Goal: Check status

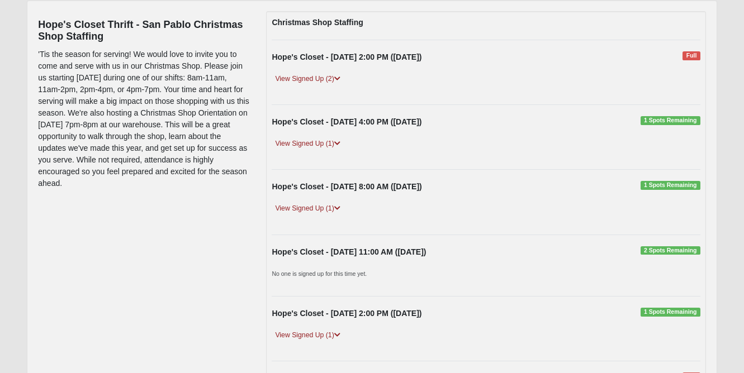
scroll to position [150, 0]
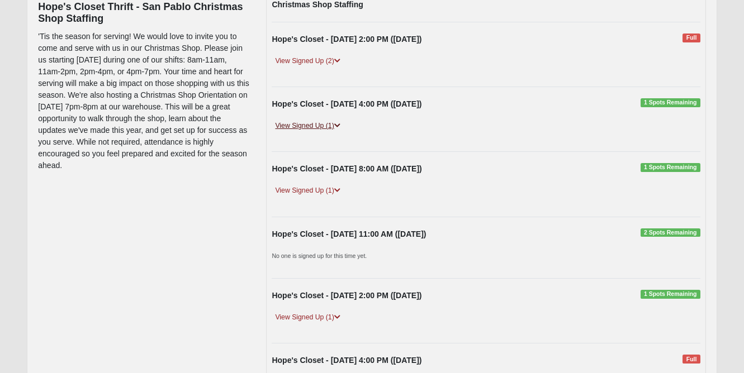
click at [326, 125] on link "View Signed Up (1)" at bounding box center [308, 126] width 72 height 12
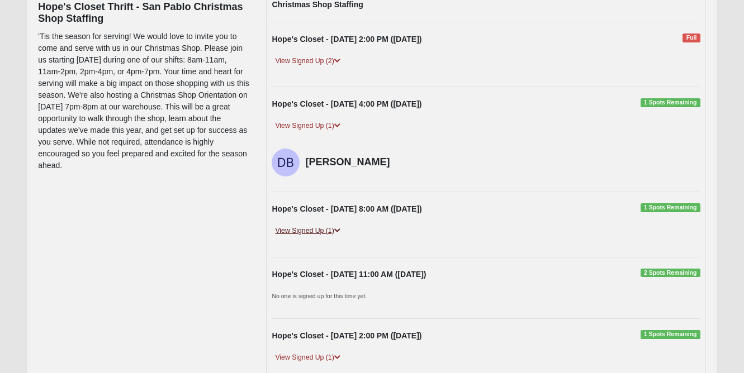
click at [326, 232] on link "View Signed Up (1)" at bounding box center [308, 231] width 72 height 12
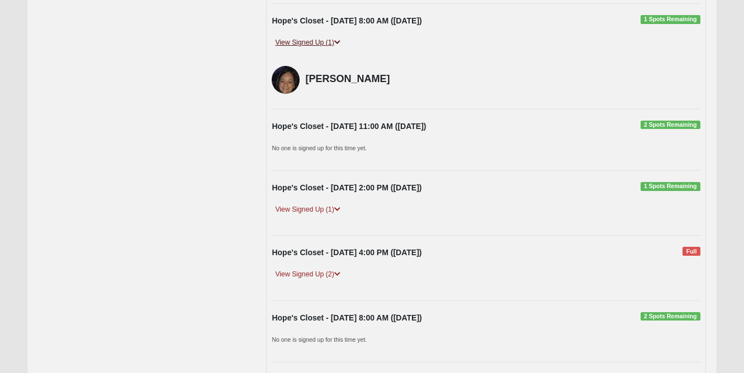
scroll to position [345, 0]
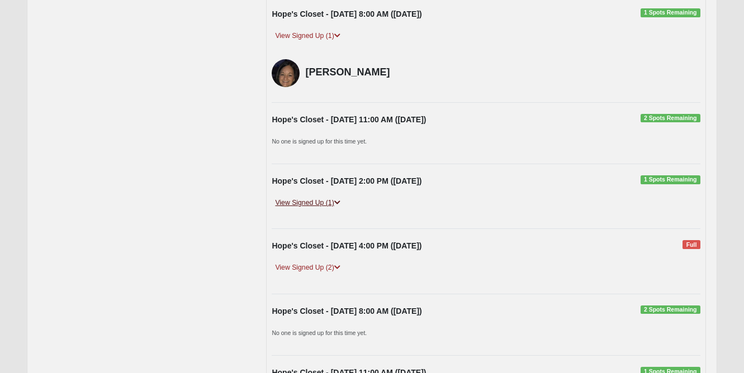
click at [321, 201] on link "View Signed Up (1)" at bounding box center [308, 203] width 72 height 12
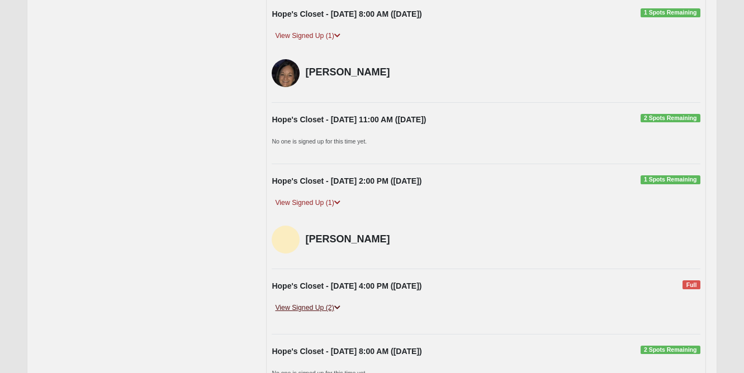
click at [328, 307] on link "View Signed Up (2)" at bounding box center [308, 308] width 72 height 12
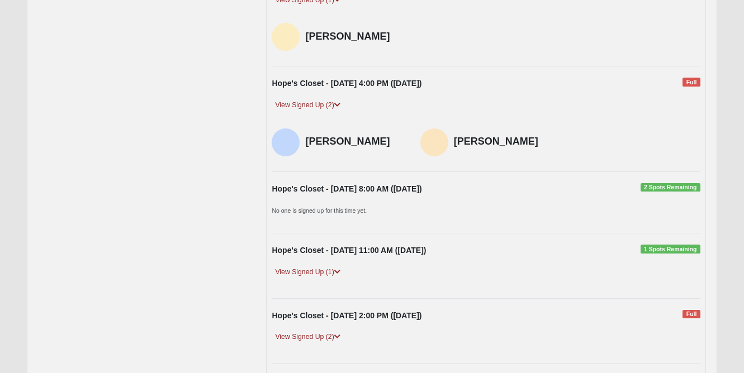
scroll to position [558, 0]
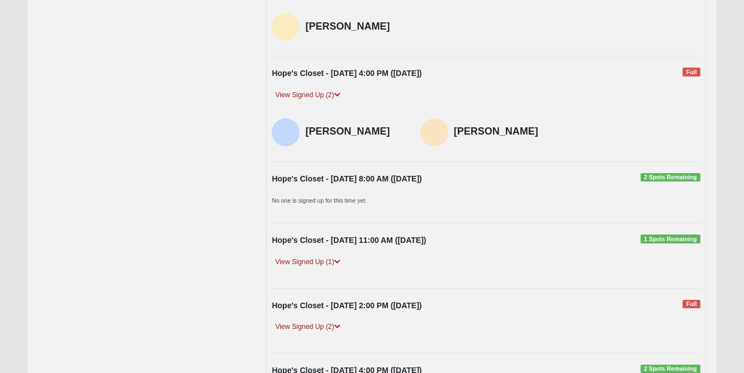
click at [315, 264] on div "View Signed Up (1)" at bounding box center [485, 266] width 445 height 20
click at [311, 257] on link "View Signed Up (1)" at bounding box center [308, 262] width 72 height 12
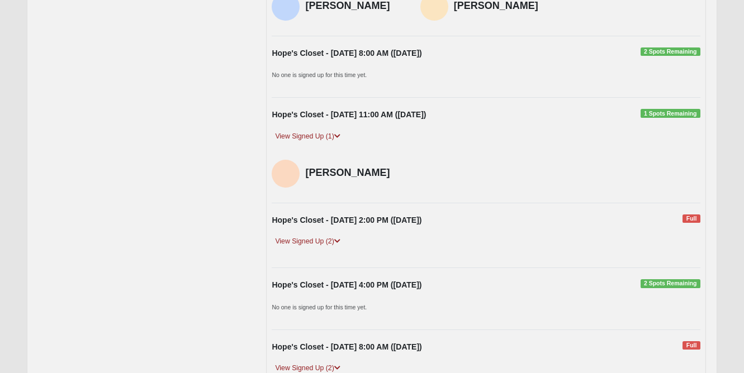
scroll to position [698, 0]
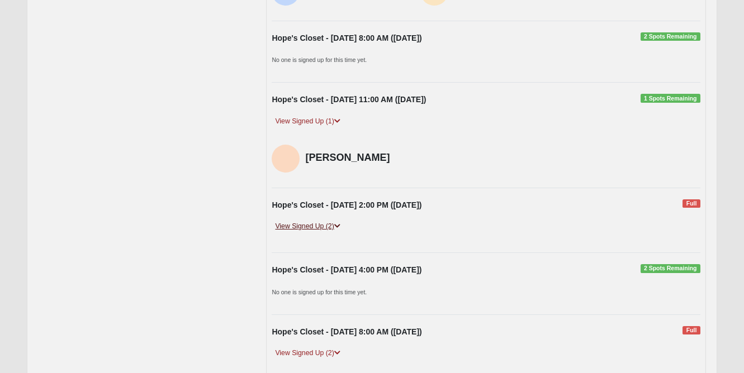
click at [313, 221] on link "View Signed Up (2)" at bounding box center [308, 227] width 72 height 12
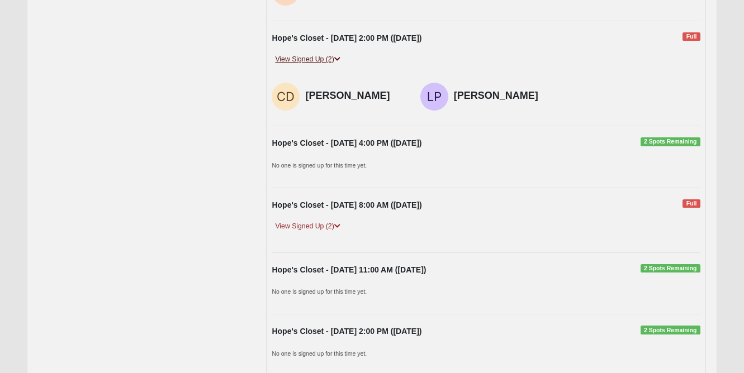
scroll to position [930, 0]
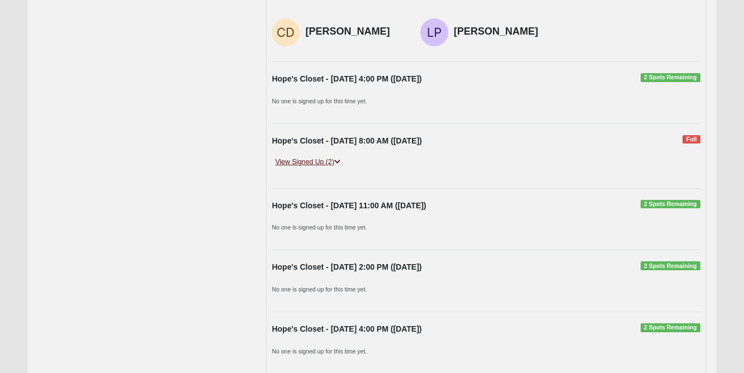
click at [315, 156] on link "View Signed Up (2)" at bounding box center [308, 162] width 72 height 12
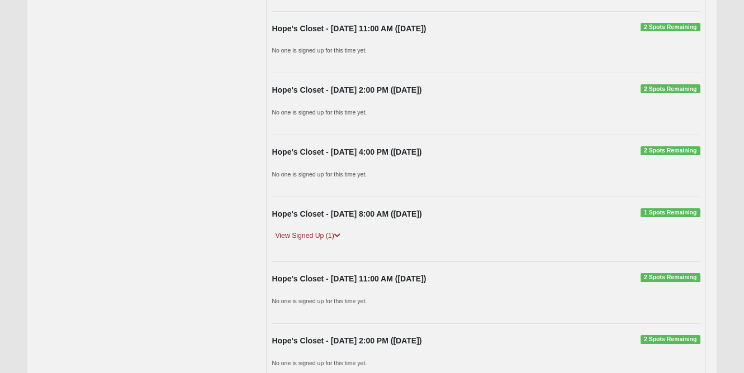
scroll to position [1149, 0]
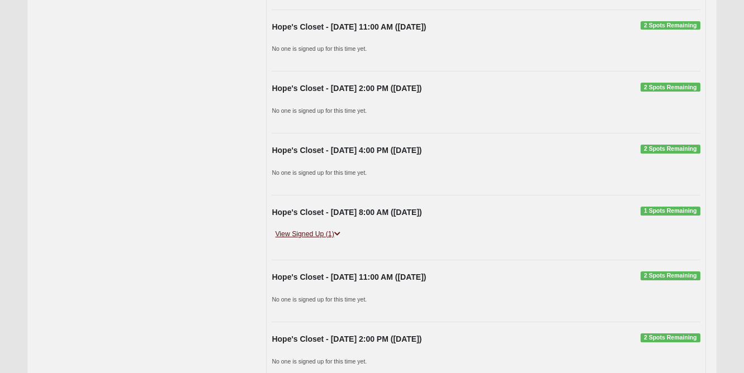
click at [315, 228] on link "View Signed Up (1)" at bounding box center [308, 234] width 72 height 12
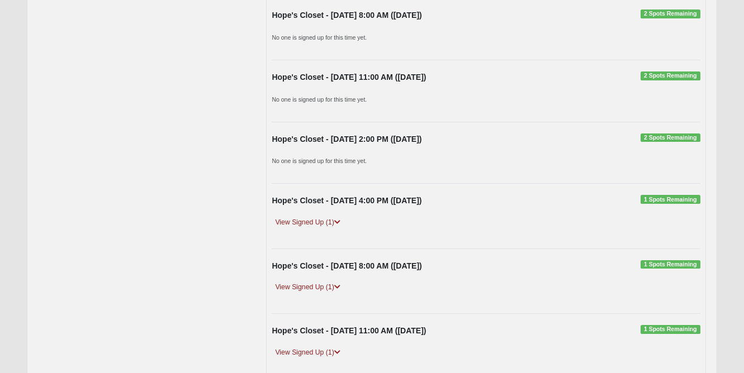
scroll to position [1898, 0]
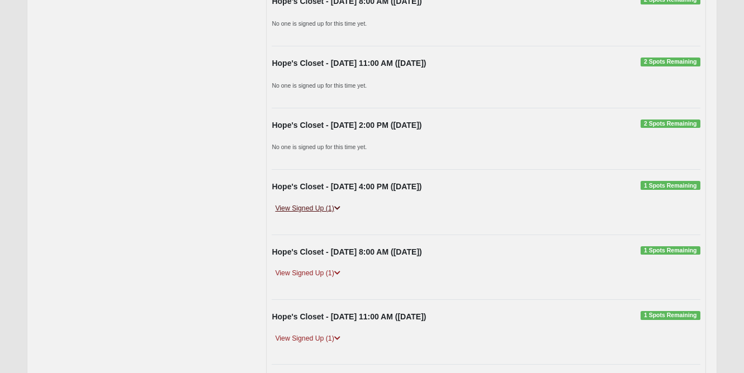
click at [308, 203] on link "View Signed Up (1)" at bounding box center [308, 209] width 72 height 12
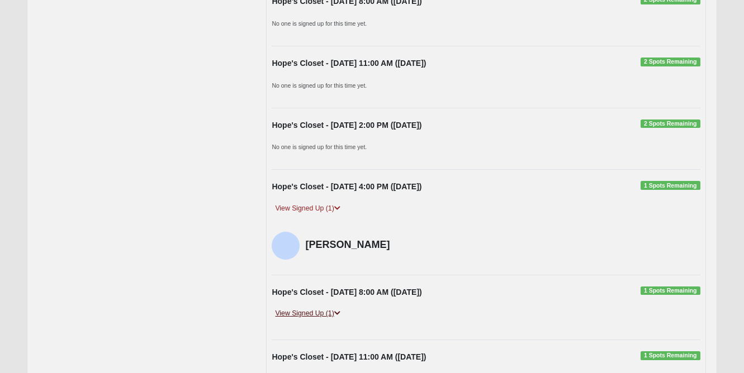
click at [317, 308] on link "View Signed Up (1)" at bounding box center [308, 314] width 72 height 12
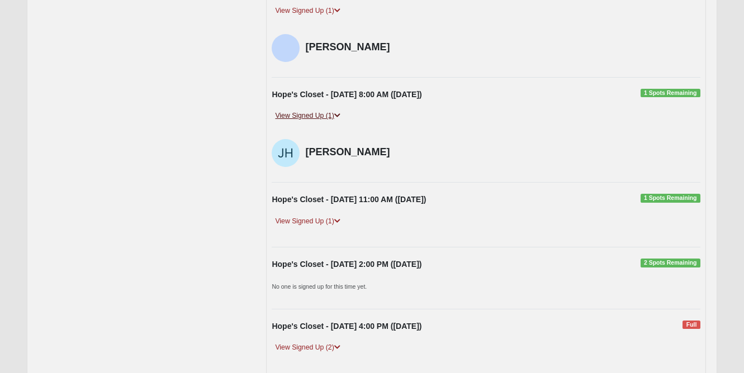
scroll to position [2108, 0]
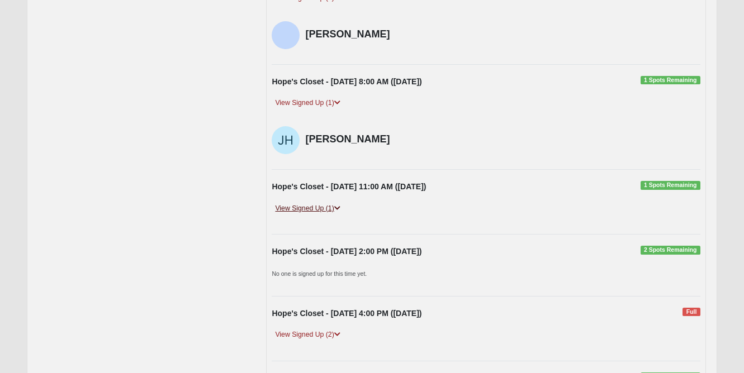
click at [324, 203] on link "View Signed Up (1)" at bounding box center [308, 209] width 72 height 12
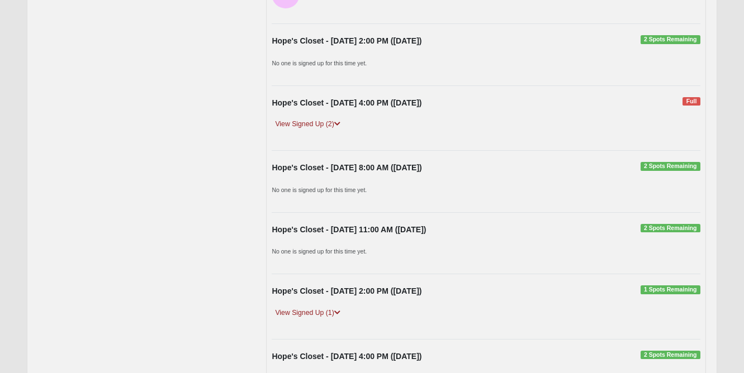
scroll to position [2379, 0]
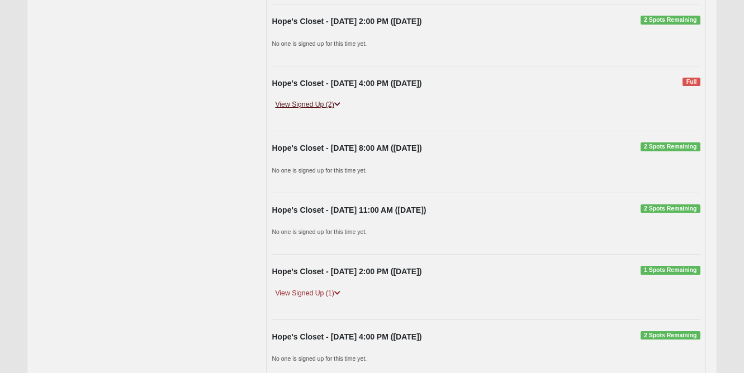
click at [318, 99] on link "View Signed Up (2)" at bounding box center [308, 105] width 72 height 12
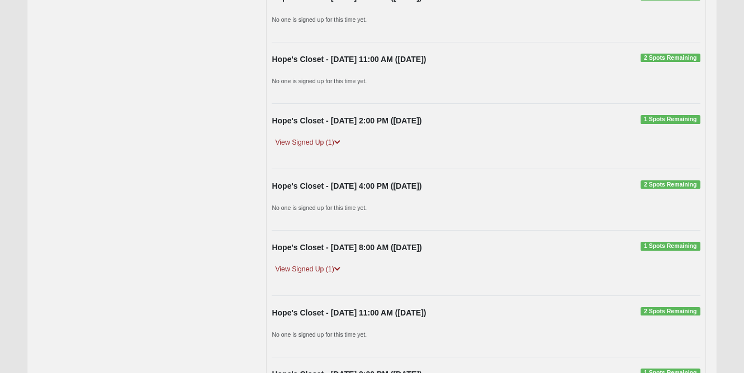
scroll to position [2579, 0]
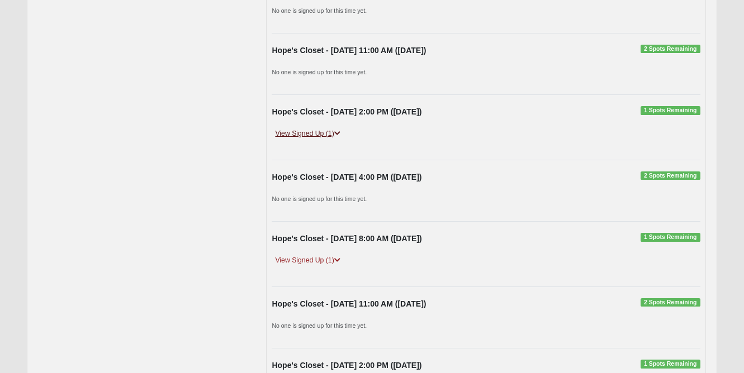
click at [318, 128] on link "View Signed Up (1)" at bounding box center [308, 134] width 72 height 12
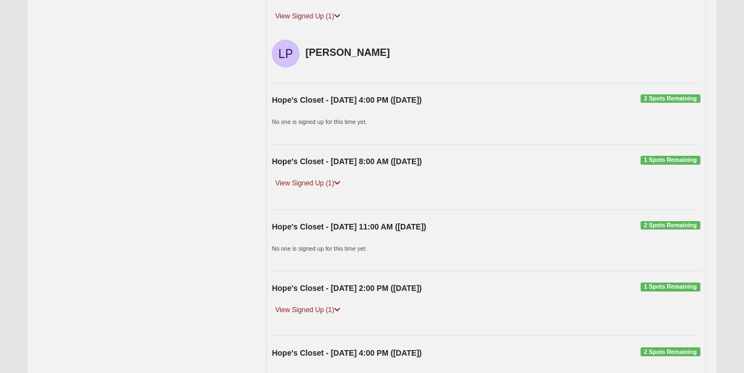
scroll to position [2713, 0]
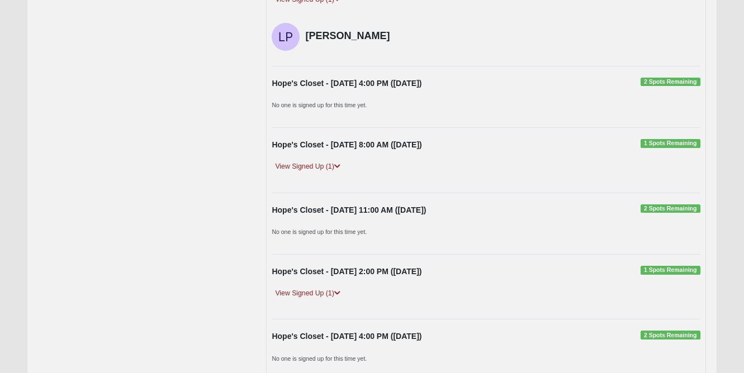
click at [317, 142] on div "Hope's Closet - [DATE] 8:00 AM ([DATE]) 1 Spots Remaining View Signed Up (1) [P…" at bounding box center [485, 160] width 445 height 42
click at [317, 161] on link "View Signed Up (1)" at bounding box center [308, 167] width 72 height 12
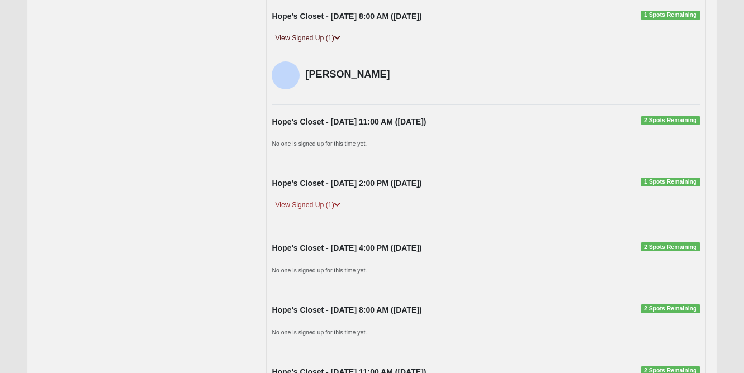
scroll to position [2844, 0]
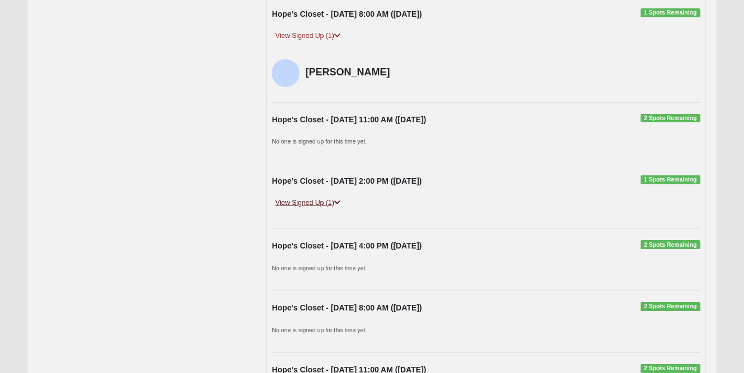
click at [317, 197] on link "View Signed Up (1)" at bounding box center [308, 203] width 72 height 12
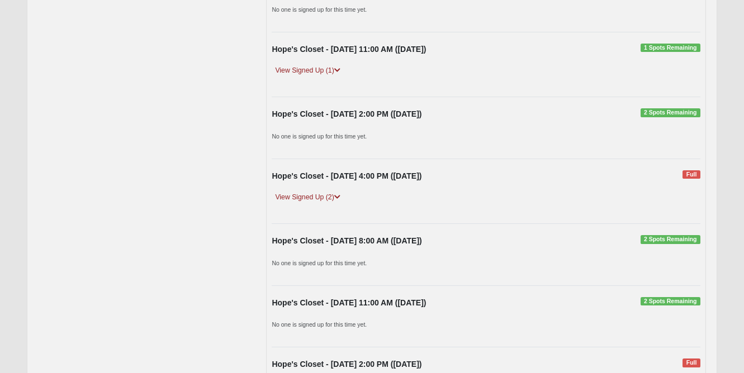
scroll to position [3949, 0]
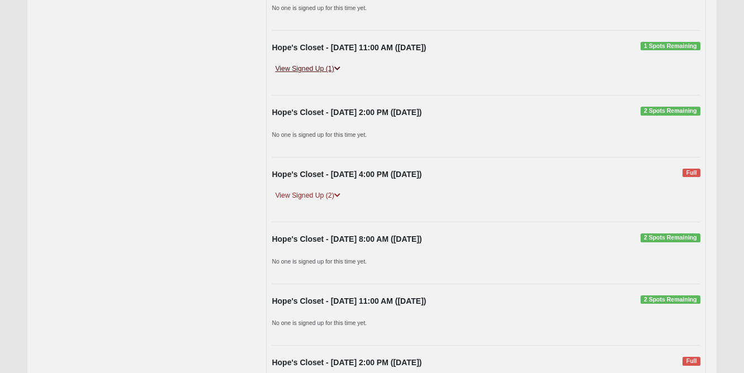
click at [308, 63] on link "View Signed Up (1)" at bounding box center [308, 69] width 72 height 12
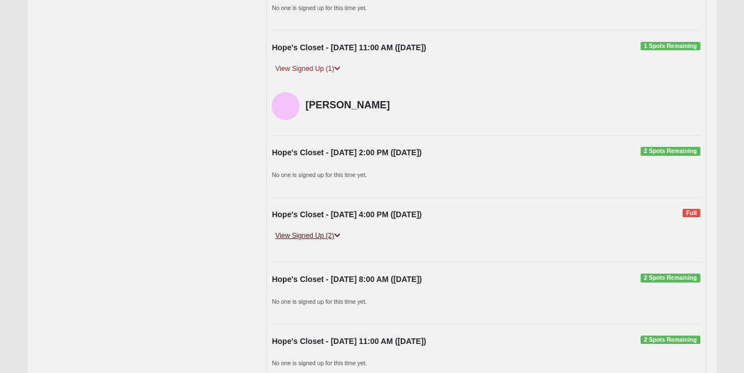
click at [316, 230] on link "View Signed Up (2)" at bounding box center [308, 236] width 72 height 12
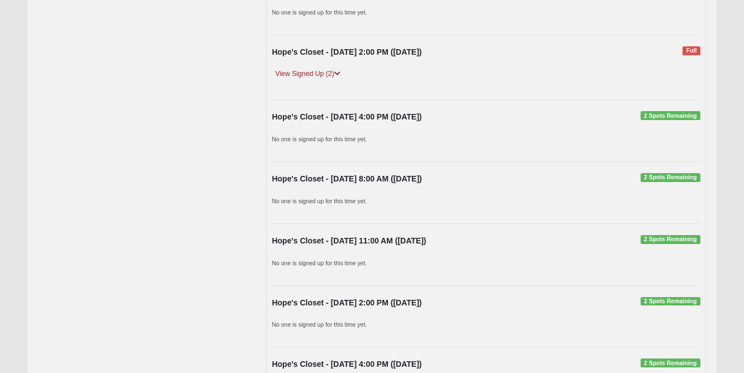
scroll to position [4335, 0]
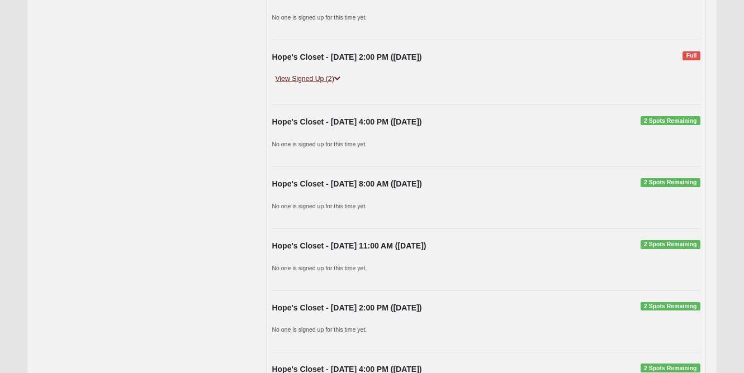
click at [318, 73] on link "View Signed Up (2)" at bounding box center [308, 79] width 72 height 12
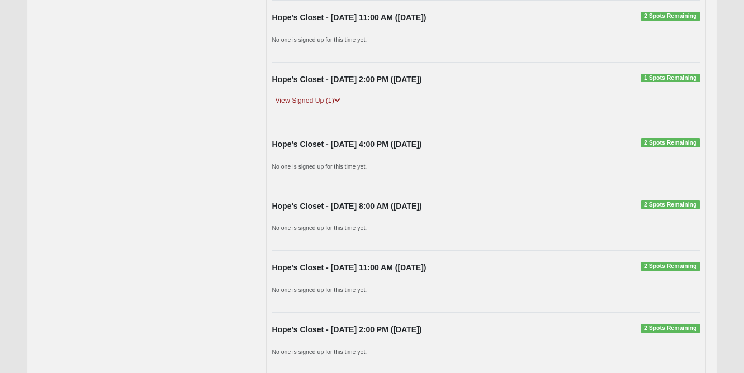
scroll to position [4851, 0]
click at [318, 94] on link "View Signed Up (1)" at bounding box center [308, 100] width 72 height 12
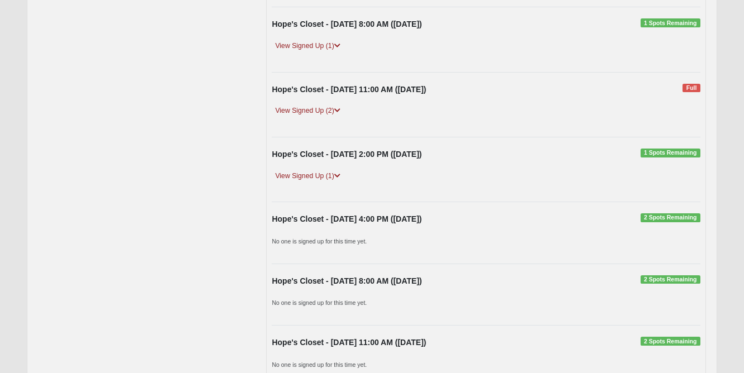
scroll to position [5551, 0]
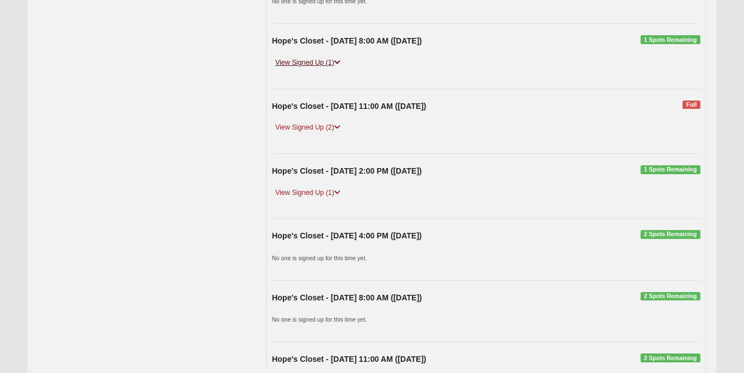
click at [311, 57] on link "View Signed Up (1)" at bounding box center [308, 63] width 72 height 12
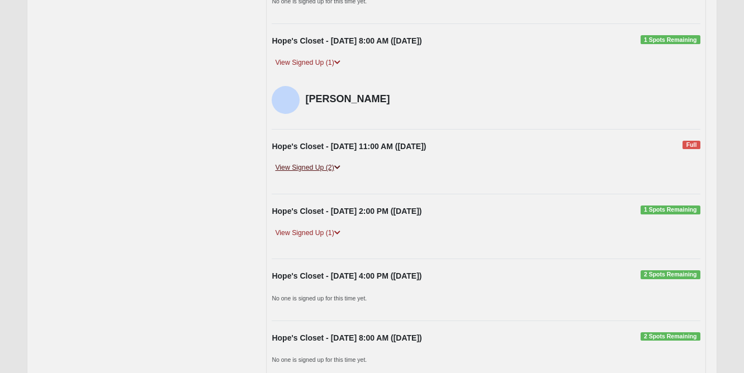
click at [332, 162] on link "View Signed Up (2)" at bounding box center [308, 168] width 72 height 12
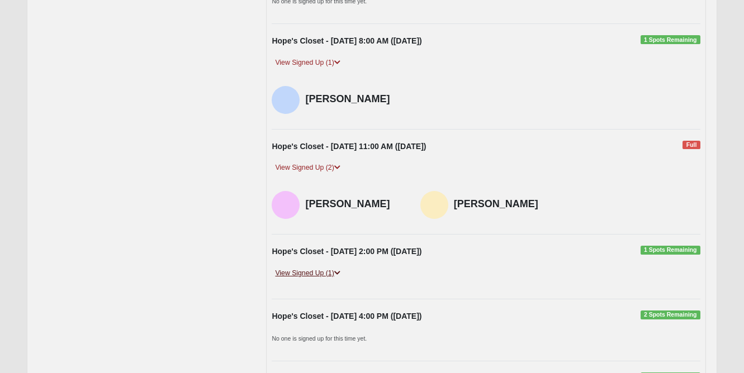
click at [331, 268] on link "View Signed Up (1)" at bounding box center [308, 274] width 72 height 12
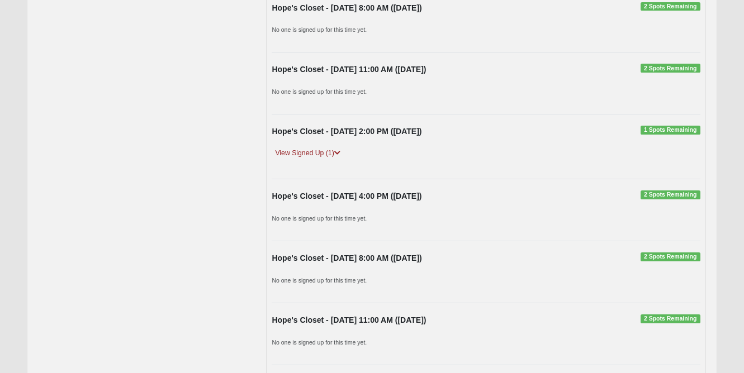
scroll to position [5966, 0]
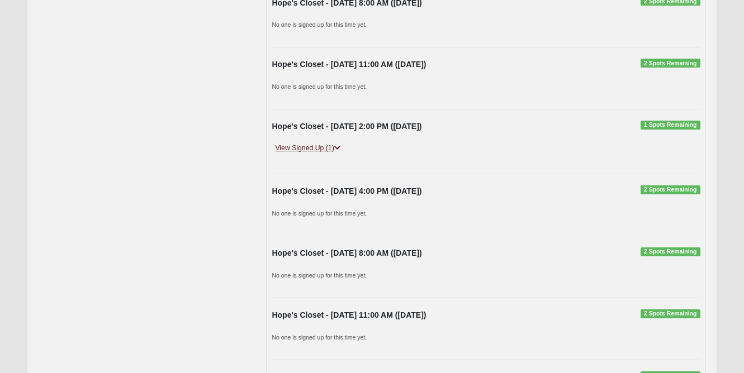
click at [312, 142] on link "View Signed Up (1)" at bounding box center [308, 148] width 72 height 12
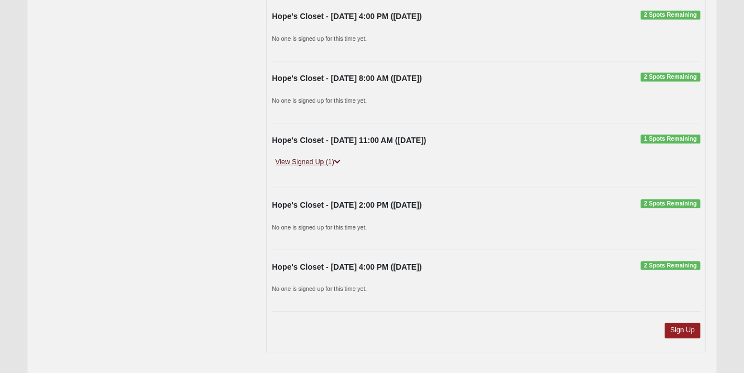
scroll to position [6428, 0]
click at [313, 157] on link "View Signed Up (1)" at bounding box center [308, 163] width 72 height 12
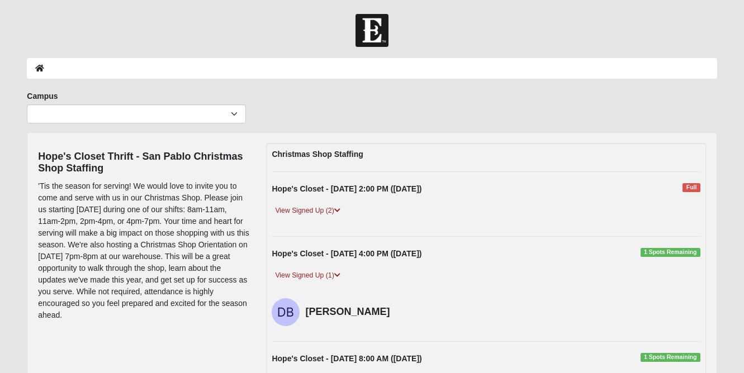
scroll to position [0, 0]
